Goal: Transaction & Acquisition: Purchase product/service

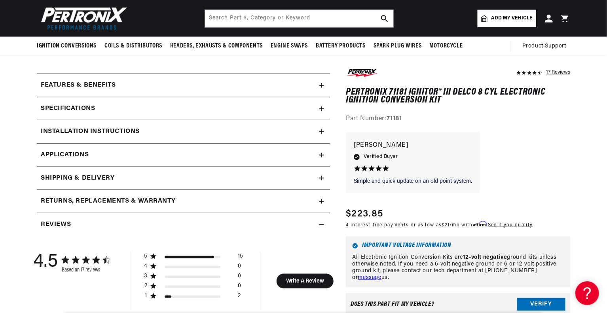
scroll to position [309, 0]
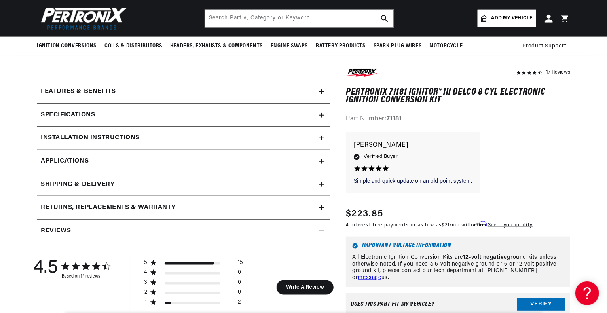
click at [266, 87] on div "Features & Benefits" at bounding box center [178, 92] width 283 height 10
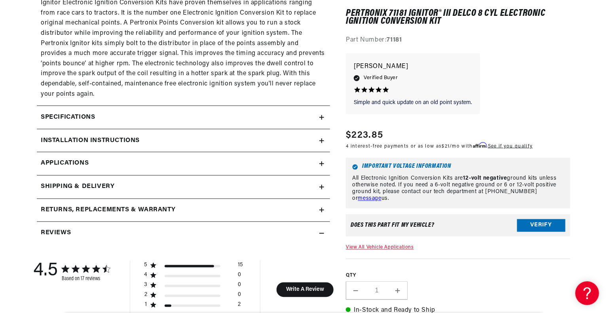
scroll to position [617, 0]
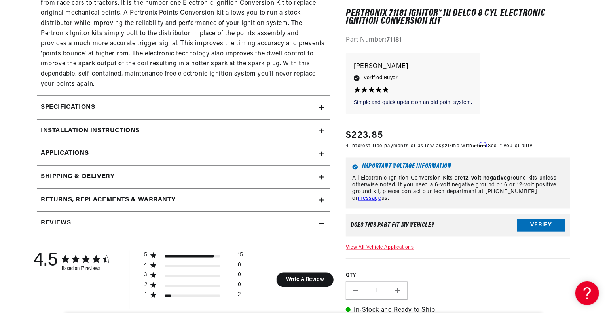
click at [172, 123] on summary "Installation instructions" at bounding box center [183, 131] width 293 height 23
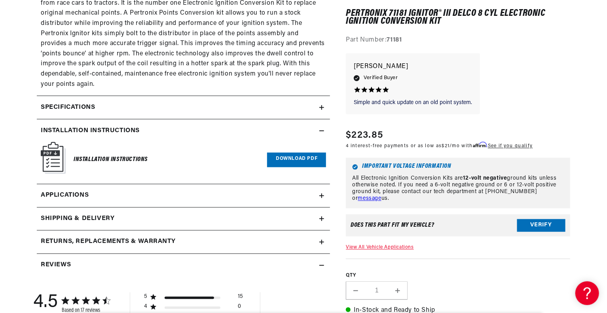
scroll to position [0, 0]
click at [136, 160] on h6 "Installation Instructions" at bounding box center [111, 160] width 74 height 11
click at [302, 153] on link "Download PDF" at bounding box center [296, 160] width 59 height 15
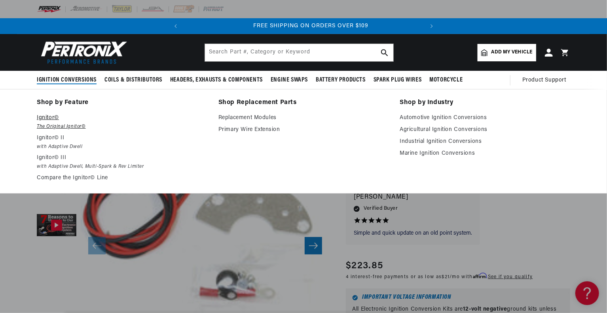
scroll to position [0, 240]
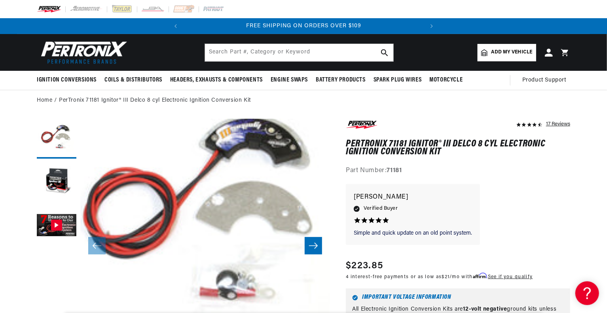
click at [499, 49] on span "Add my vehicle" at bounding box center [512, 53] width 41 height 8
select select "Automotive"
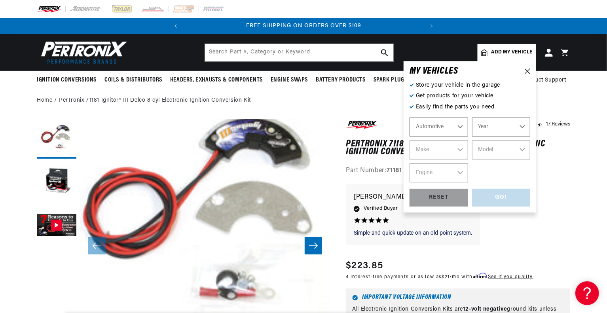
click at [490, 127] on select "Year [DATE] 2023 2022 2021 2020 2019 2018 2017 2016 2015 2014 2013 2012 2011 20…" at bounding box center [501, 127] width 59 height 19
select select "1964"
click at [472, 118] on select "Year [DATE] 2023 2022 2021 2020 2019 2018 2017 2016 2015 2014 2013 2012 2011 20…" at bounding box center [501, 127] width 59 height 19
select select "1964"
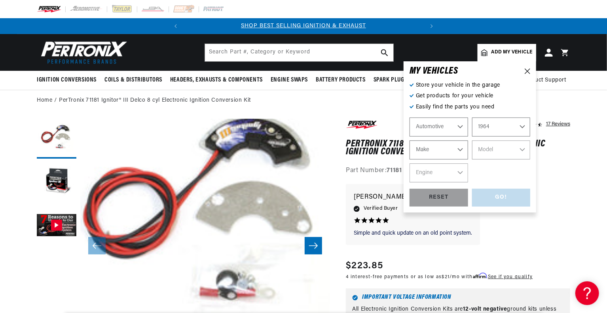
click at [439, 146] on select "Make American Motors Aston [PERSON_NAME][GEOGRAPHIC_DATA] [PERSON_NAME] Bentley…" at bounding box center [439, 150] width 59 height 19
select select "Buick"
click at [410, 141] on select "Make American Motors Aston [PERSON_NAME][GEOGRAPHIC_DATA] [PERSON_NAME] Bentley…" at bounding box center [439, 150] width 59 height 19
select select "Buick"
click at [477, 150] on select "Model Electra Estate Wagon LeSabre [GEOGRAPHIC_DATA] Skylark Special Sportwagon…" at bounding box center [501, 150] width 59 height 19
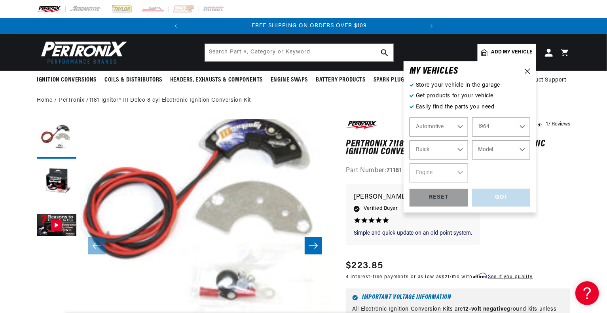
scroll to position [0, 240]
select select "LeSabre"
click at [472, 141] on select "Model Electra Estate Wagon LeSabre [GEOGRAPHIC_DATA] Skylark Special Sportwagon…" at bounding box center [501, 150] width 59 height 19
select select "LeSabre"
click at [435, 177] on select "Engine 4.9L 6.6L 7.0L" at bounding box center [439, 172] width 59 height 19
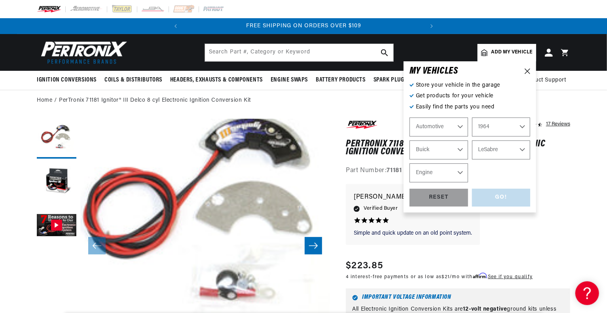
select select "4.9L"
click at [410, 163] on select "Engine 4.9L 6.6L 7.0L" at bounding box center [439, 172] width 59 height 19
select select "4.9L"
click at [503, 196] on div "GO!" at bounding box center [501, 198] width 59 height 18
